Goal: Find contact information: Find contact information

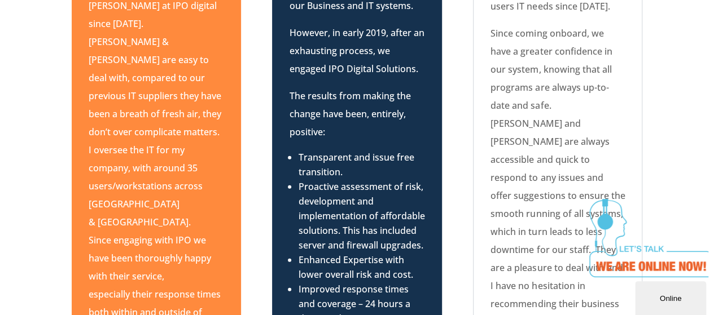
scroll to position [1314, 0]
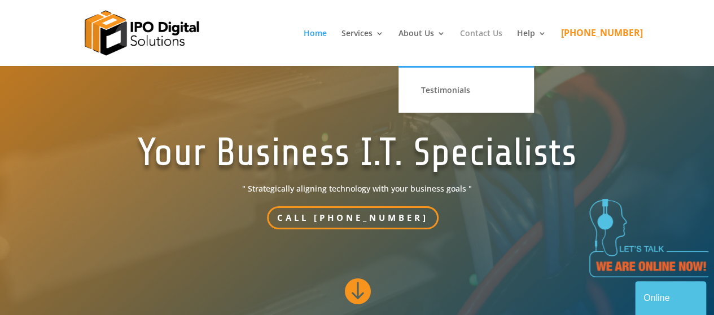
click at [491, 29] on link "Contact Us" at bounding box center [481, 47] width 42 height 37
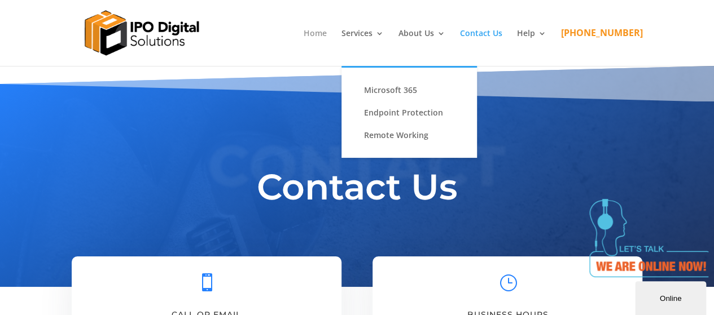
click at [327, 30] on link "Home" at bounding box center [315, 47] width 23 height 37
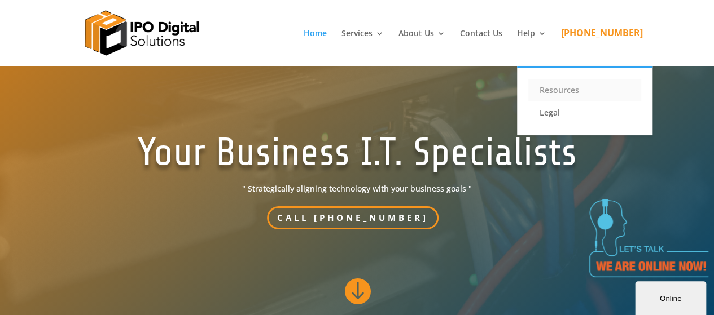
click at [599, 88] on link "Resources" at bounding box center [584, 90] width 113 height 23
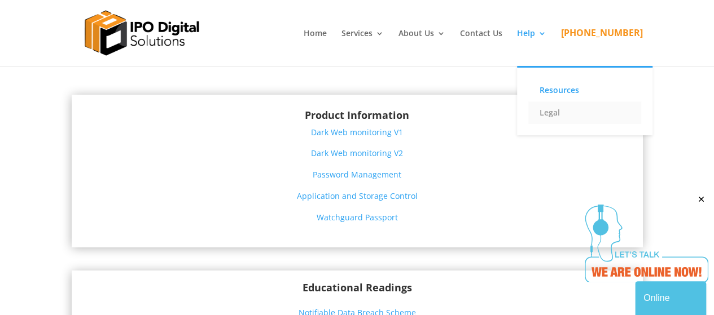
click at [576, 115] on link "Legal" at bounding box center [584, 113] width 113 height 23
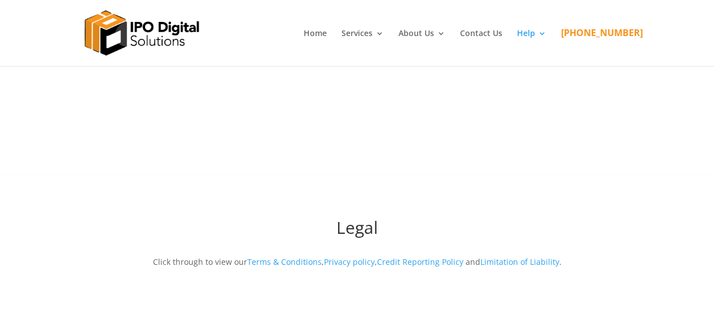
click at [341, 21] on div at bounding box center [357, 33] width 571 height 66
click at [327, 35] on link "Home" at bounding box center [315, 47] width 23 height 37
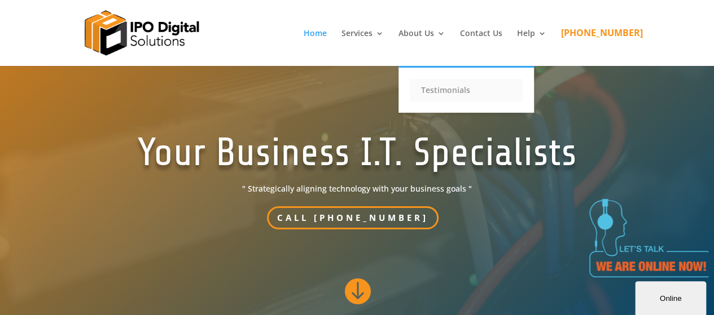
click at [433, 91] on link "Testimonials" at bounding box center [466, 90] width 113 height 23
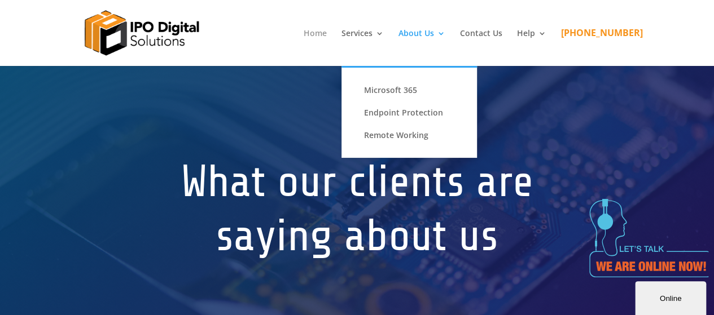
click at [327, 39] on link "Home" at bounding box center [315, 47] width 23 height 37
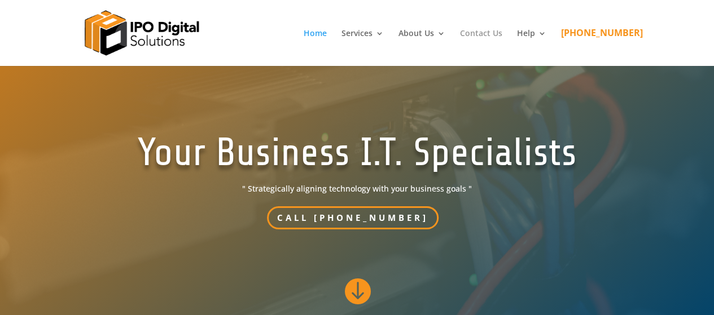
click at [501, 41] on link "Contact Us" at bounding box center [481, 47] width 42 height 37
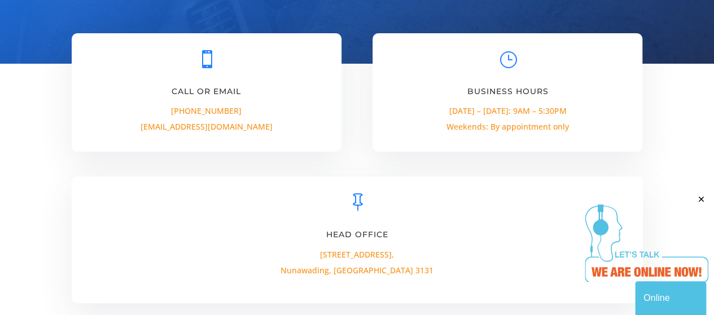
scroll to position [235, 0]
